Goal: Task Accomplishment & Management: Manage account settings

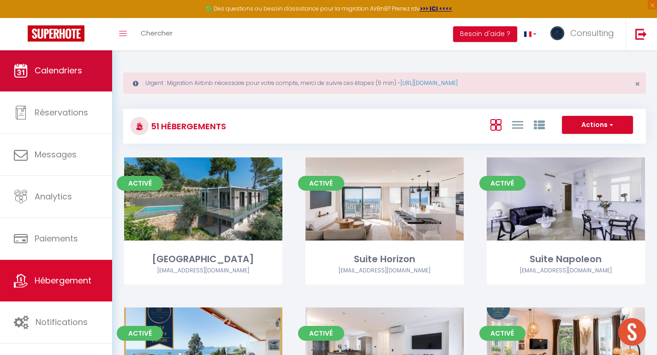
click at [82, 80] on link "Calendriers" at bounding box center [56, 71] width 112 height 42
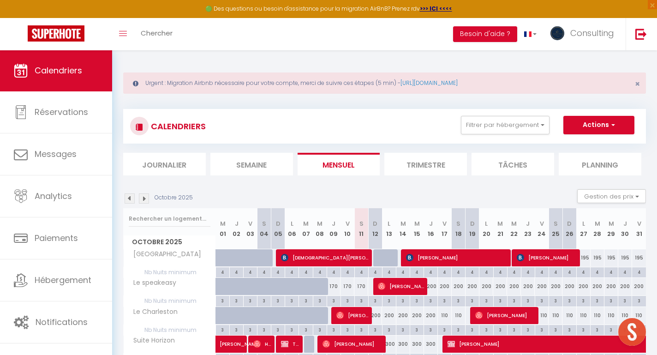
click at [315, 258] on span "[DEMOGRAPHIC_DATA][PERSON_NAME]" at bounding box center [325, 258] width 88 height 18
select select "OK"
select select "KO"
select select "0"
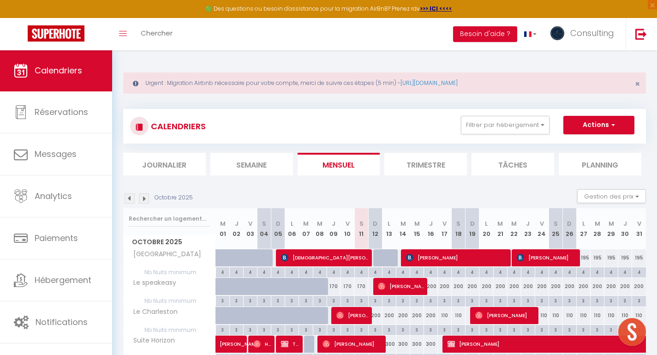
select select "1"
select select
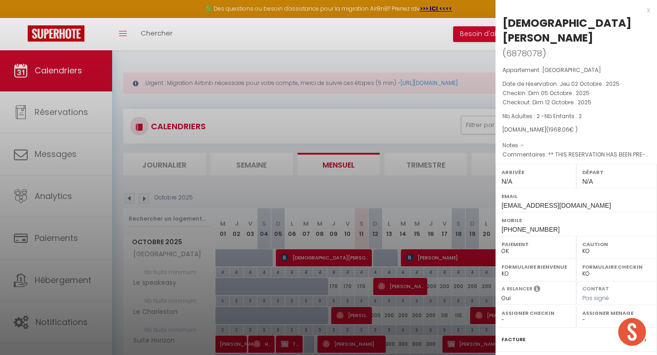
select select "48114"
select select "2714"
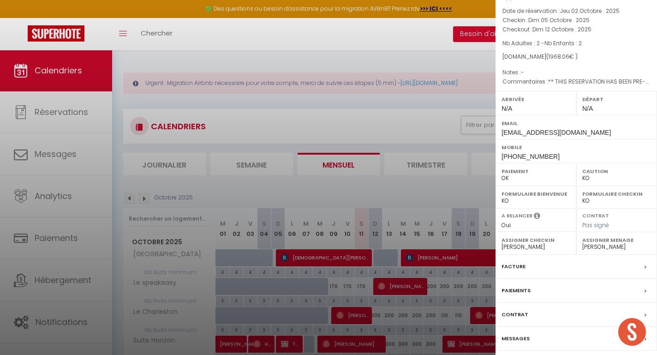
scroll to position [72, 0]
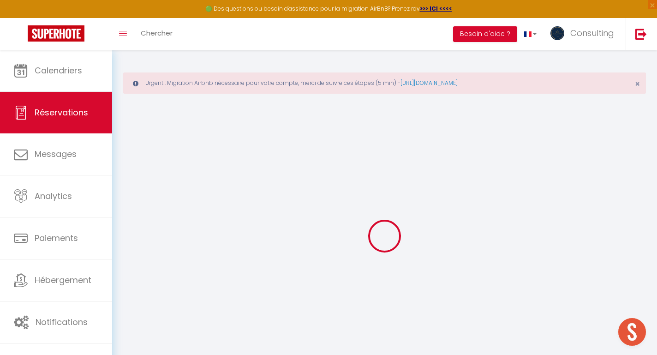
select select
checkbox input "false"
select select
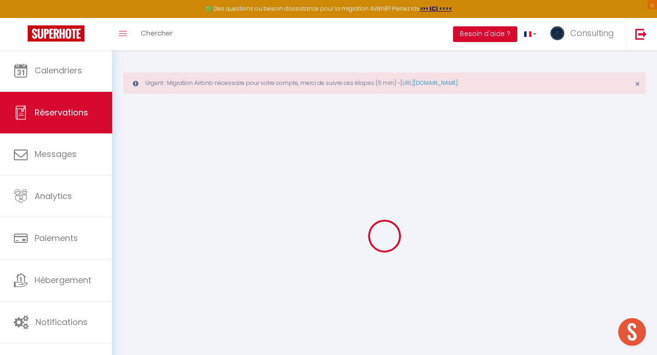
checkbox input "false"
type textarea "** THIS RESERVATION HAS BEEN PRE-PAID ** BOOKING NOTE : Payment charge is EUR 2…"
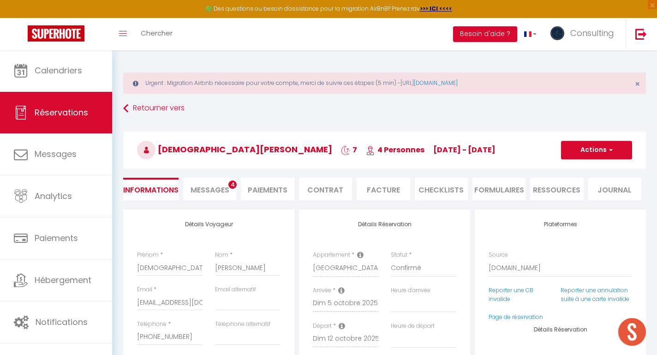
type input "400"
type input "72.86"
select select
checkbox input "false"
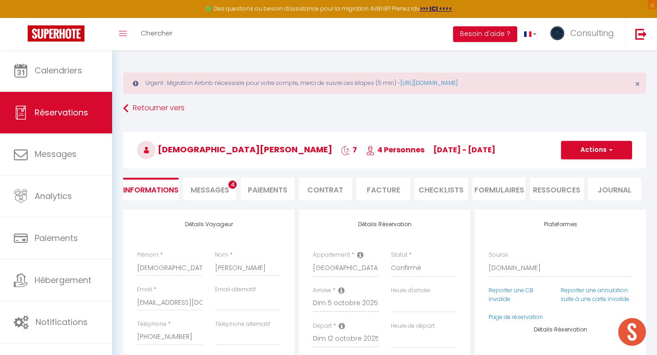
select select
checkbox input "false"
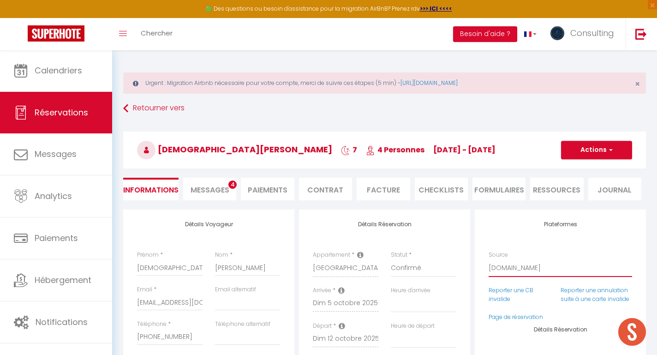
select select "54"
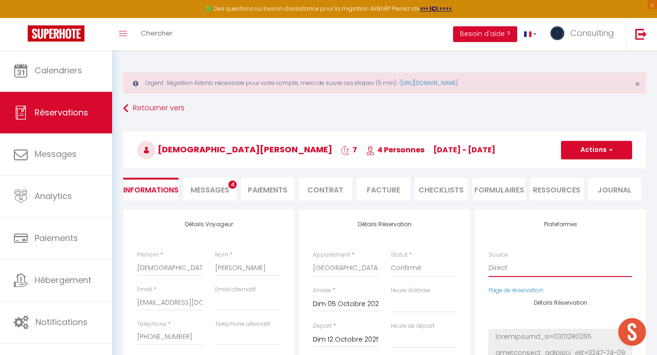
select select
checkbox input "false"
click at [597, 155] on button "Actions" at bounding box center [596, 150] width 71 height 18
click at [586, 168] on link "Enregistrer" at bounding box center [587, 170] width 73 height 12
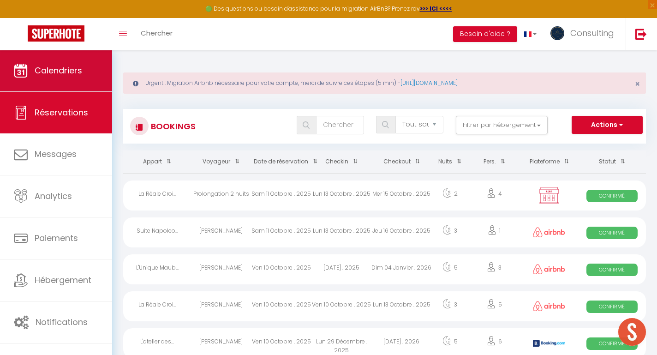
click at [72, 64] on link "Calendriers" at bounding box center [56, 71] width 112 height 42
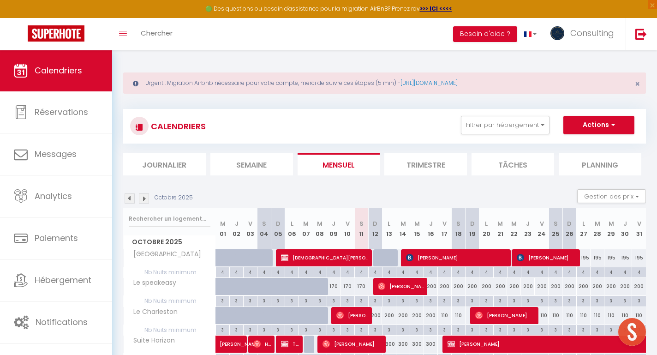
click at [143, 200] on img at bounding box center [144, 198] width 10 height 10
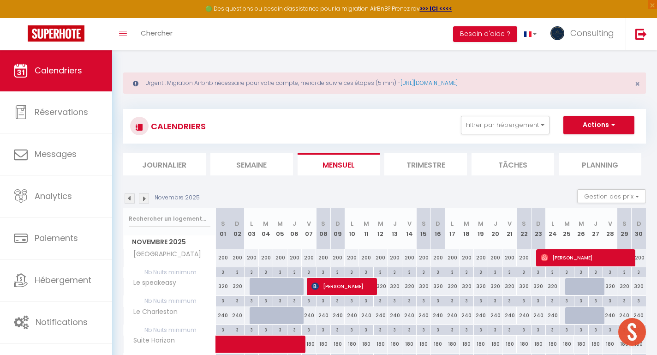
click at [131, 201] on img at bounding box center [130, 198] width 10 height 10
